Goal: Task Accomplishment & Management: Use online tool/utility

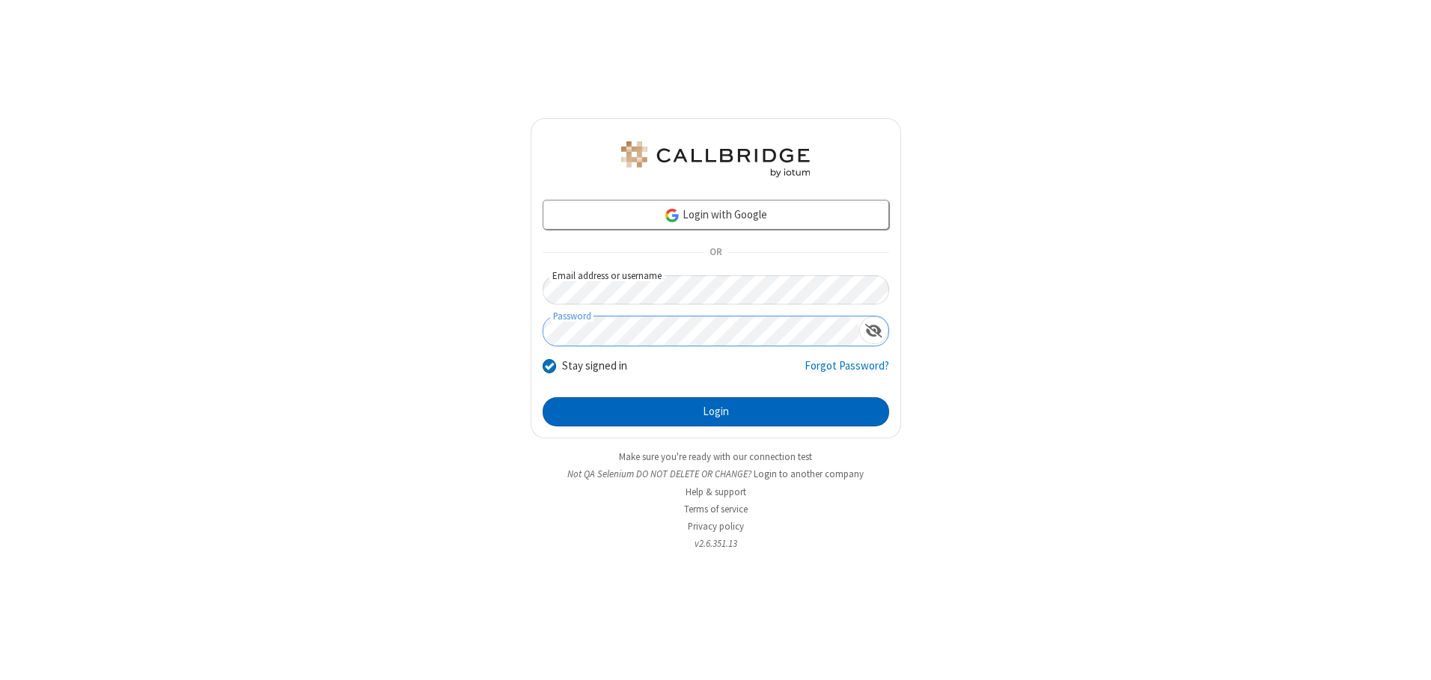
click at [715, 412] on button "Login" at bounding box center [716, 412] width 347 height 30
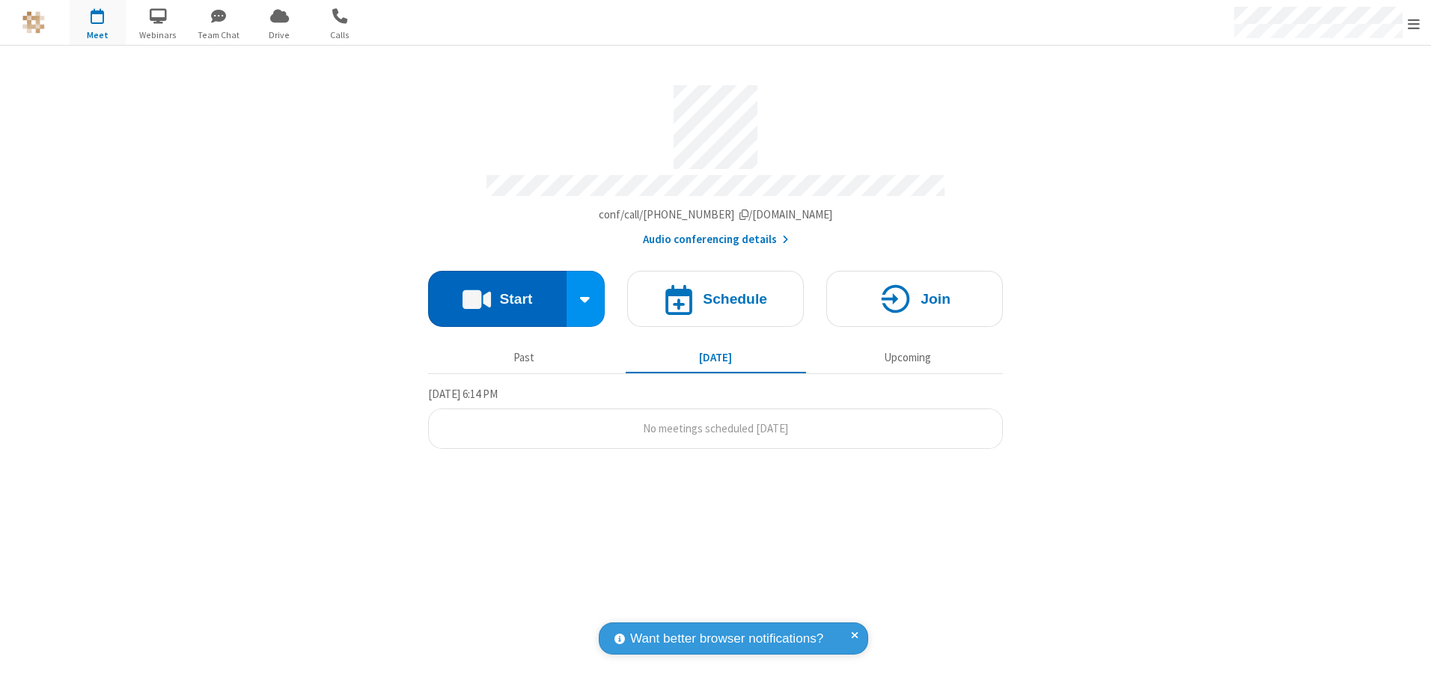
click at [497, 293] on button "Start" at bounding box center [497, 299] width 138 height 56
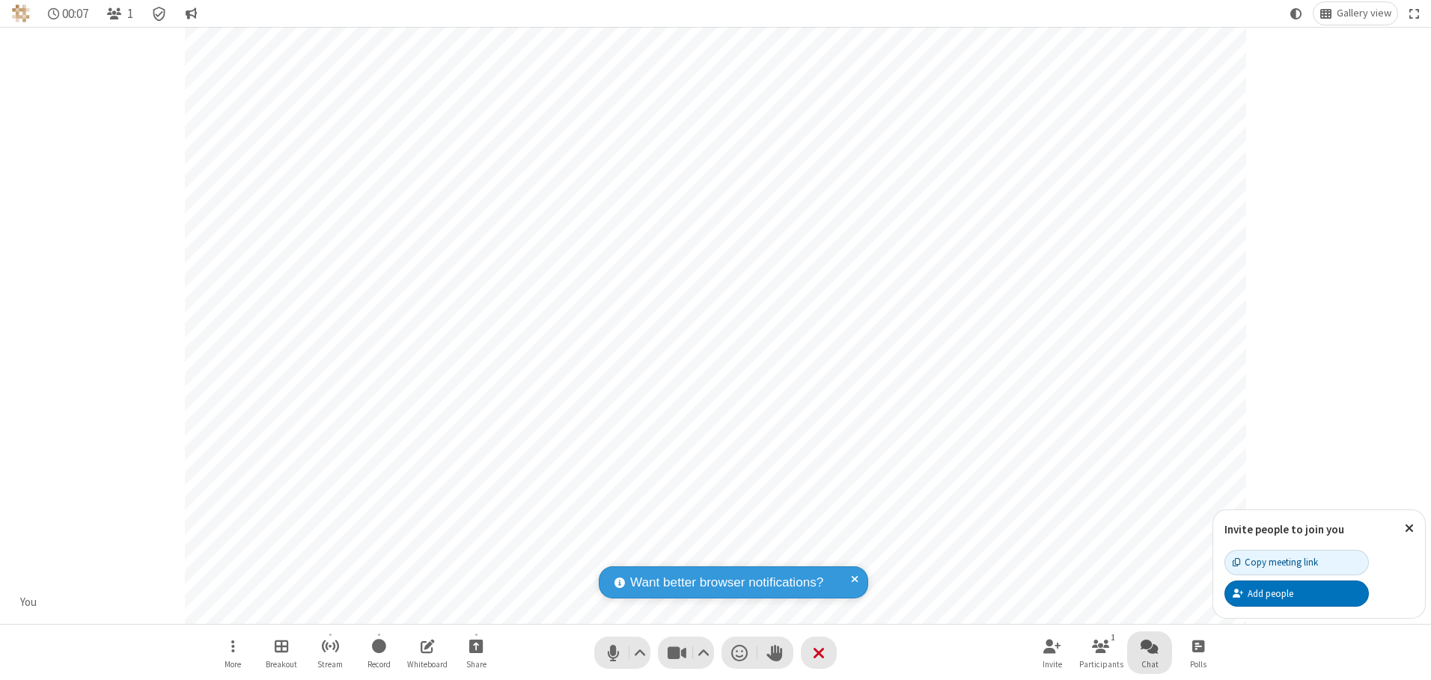
click at [1150, 646] on span "Open chat" at bounding box center [1150, 646] width 18 height 19
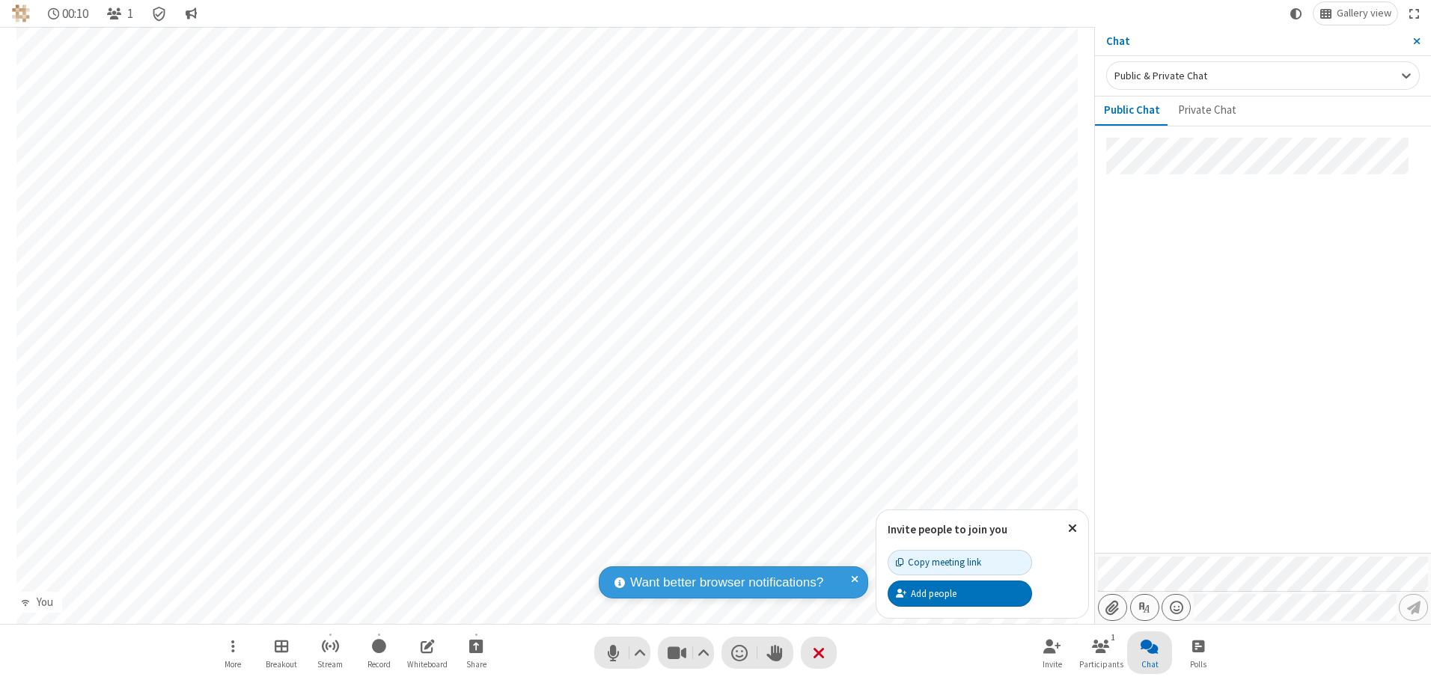
type input "C:\fakepath\doc_test.docx"
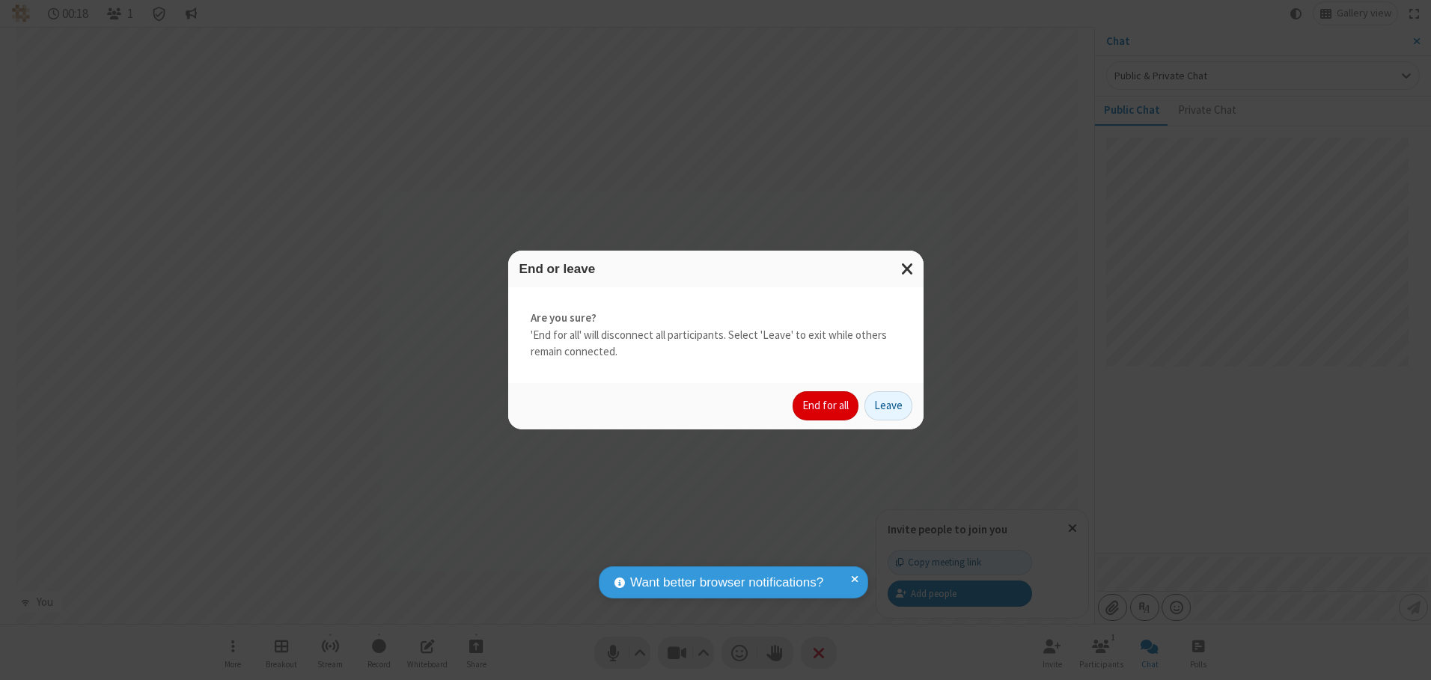
click at [826, 406] on button "End for all" at bounding box center [826, 406] width 66 height 30
